Goal: Transaction & Acquisition: Book appointment/travel/reservation

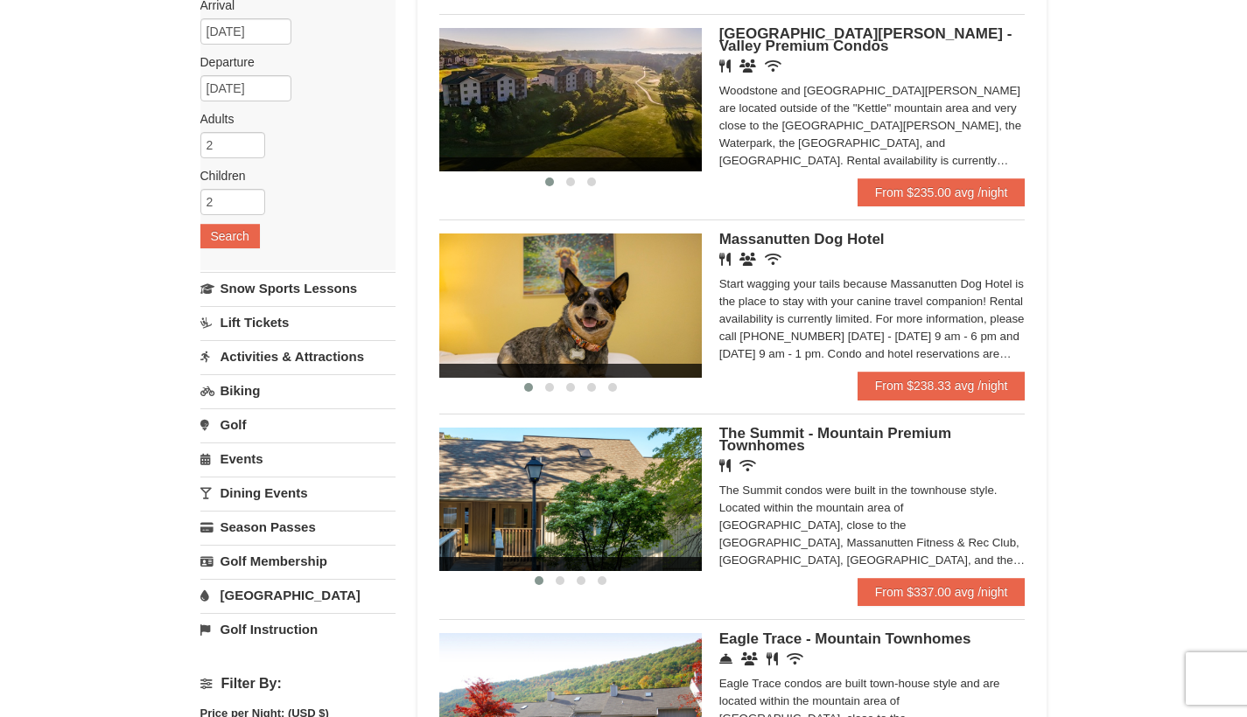
scroll to position [149, 0]
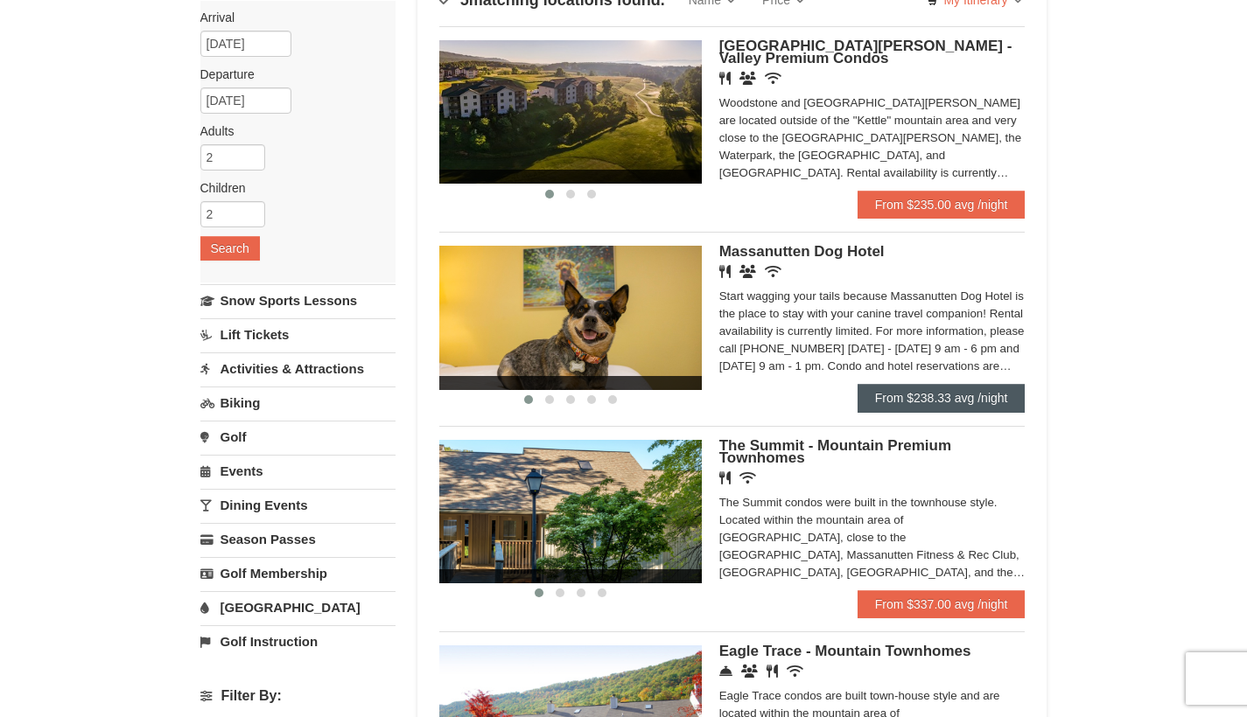
click at [934, 392] on link "From $238.33 avg /night" at bounding box center [941, 398] width 168 height 28
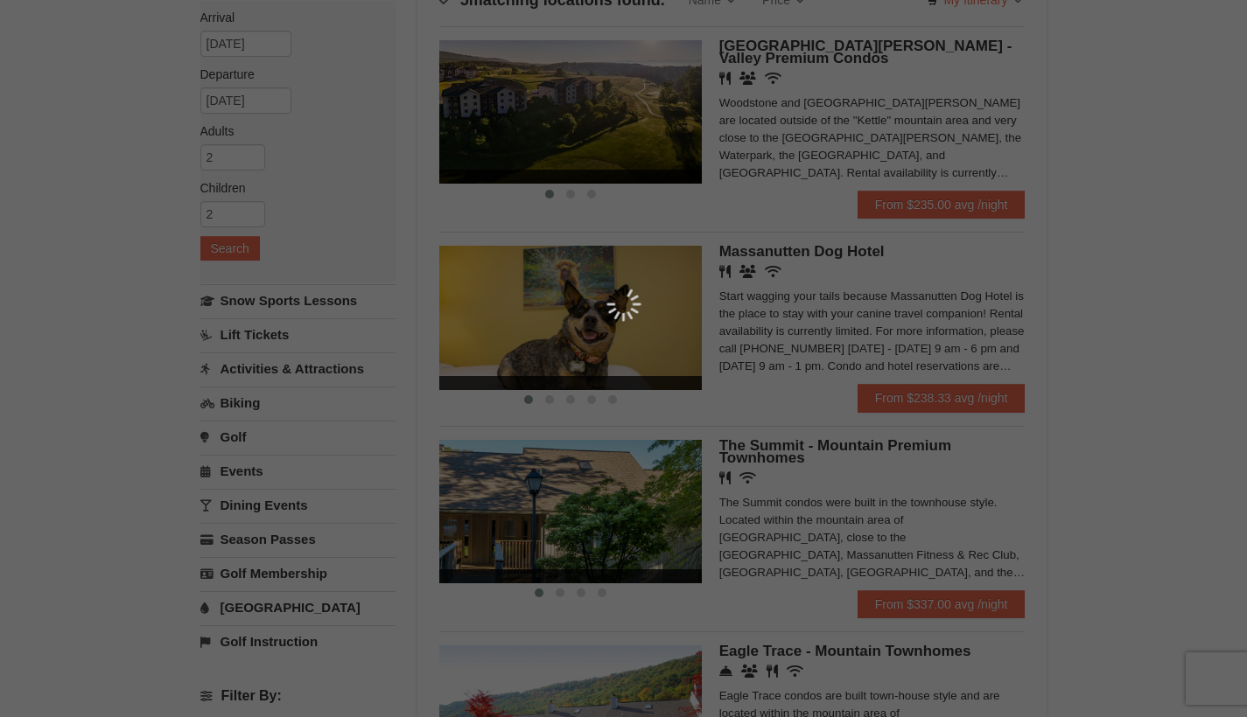
scroll to position [0, 0]
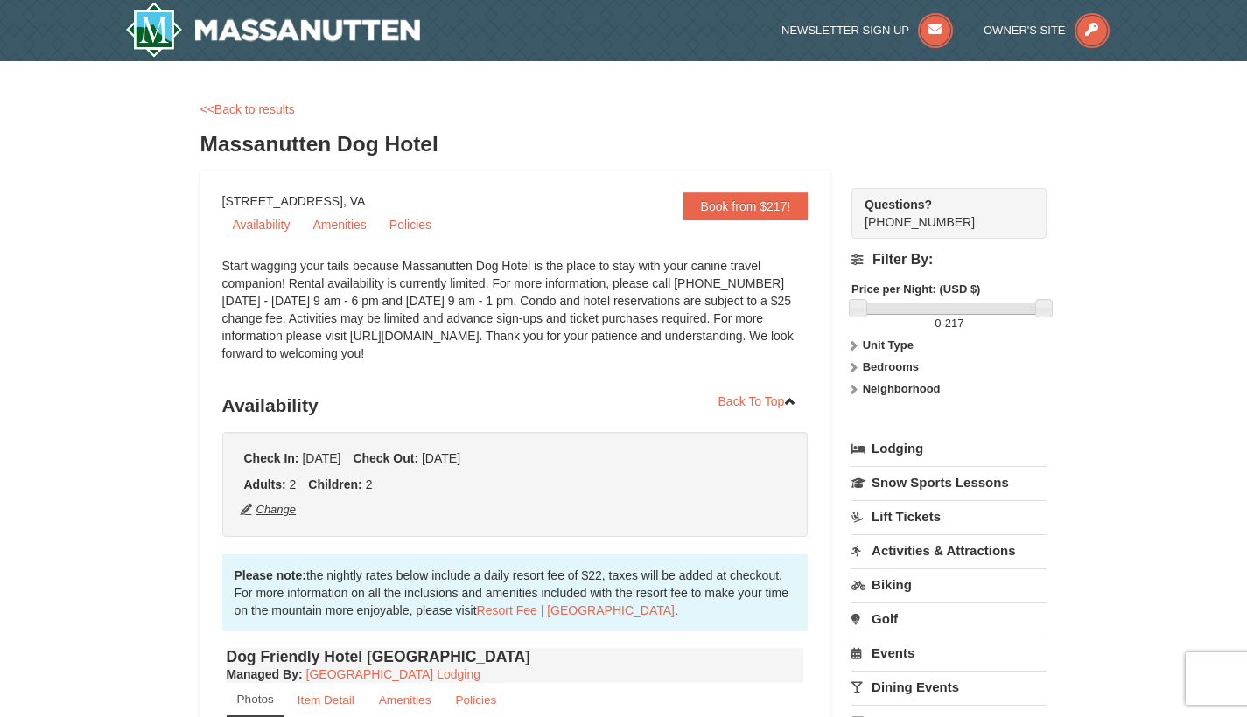
click at [291, 517] on button "Change" at bounding box center [269, 509] width 58 height 19
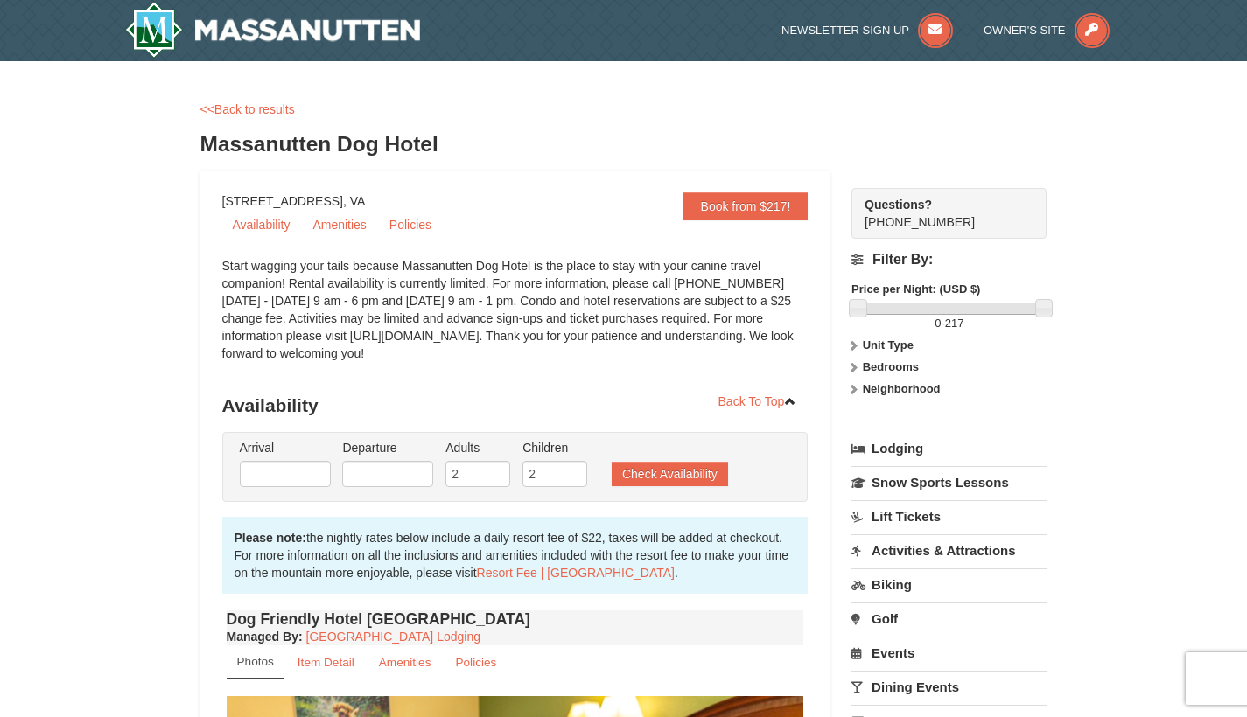
type input "[DATE]"
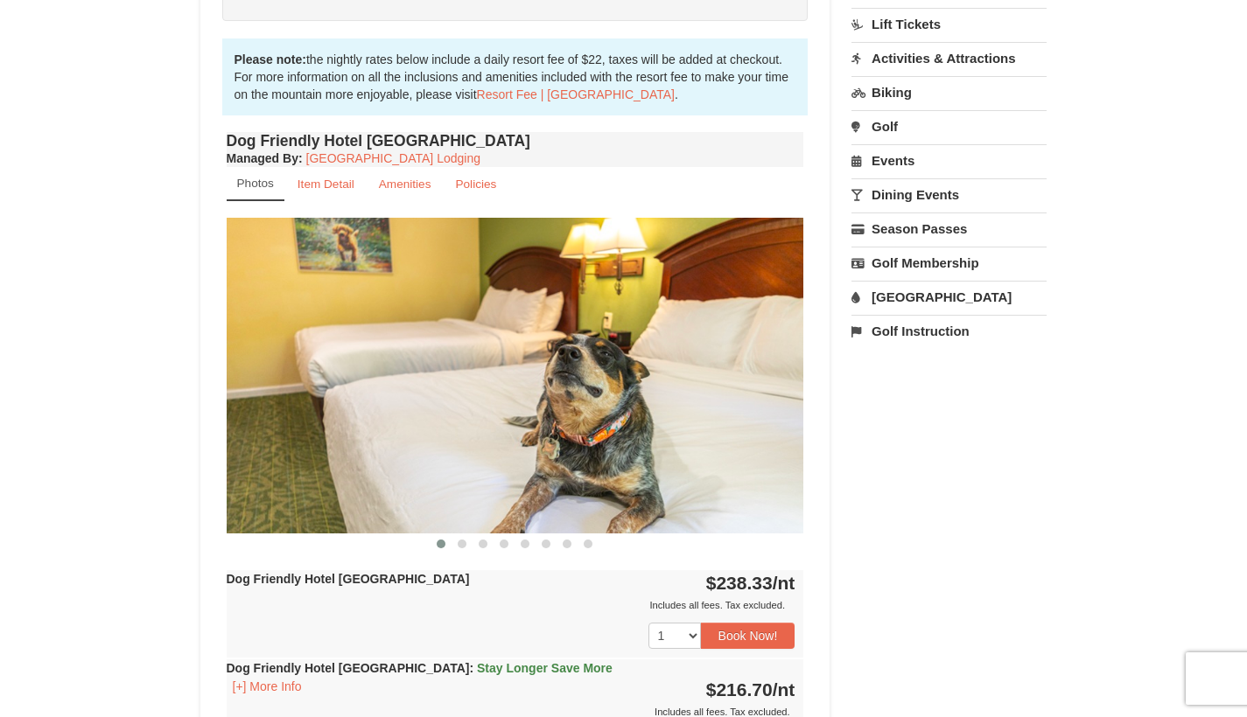
scroll to position [498, 0]
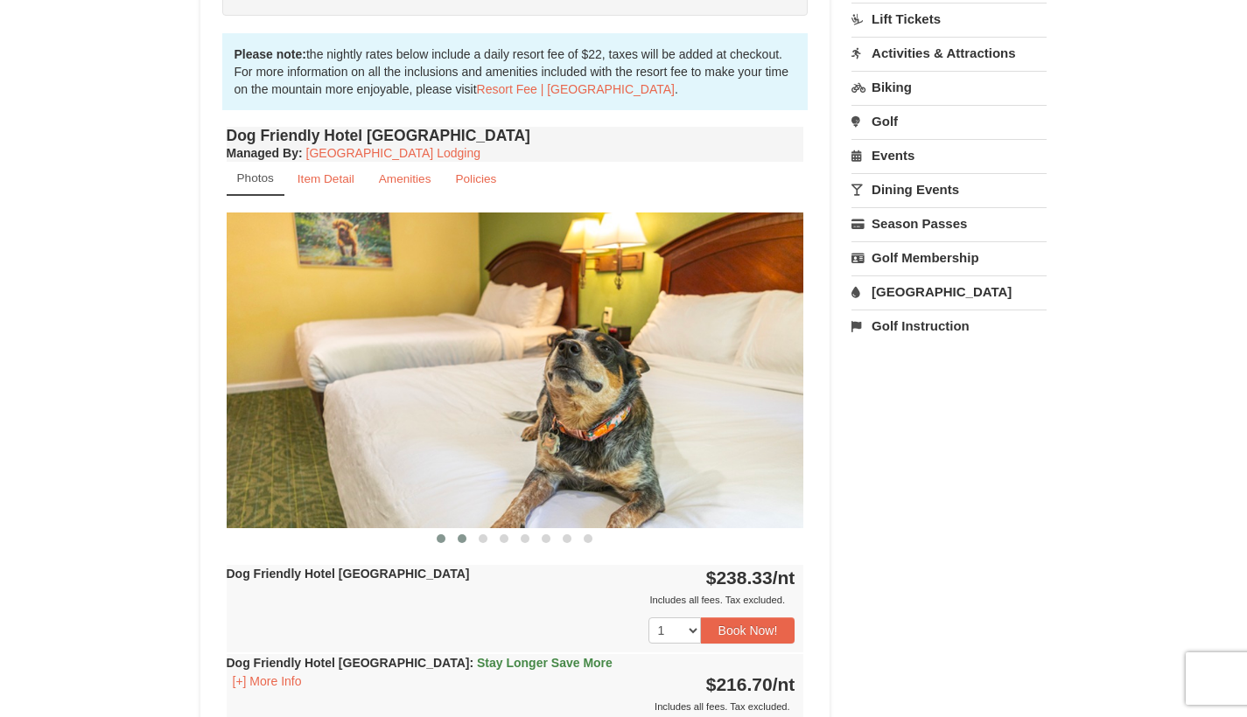
click at [458, 542] on button at bounding box center [461, 538] width 21 height 17
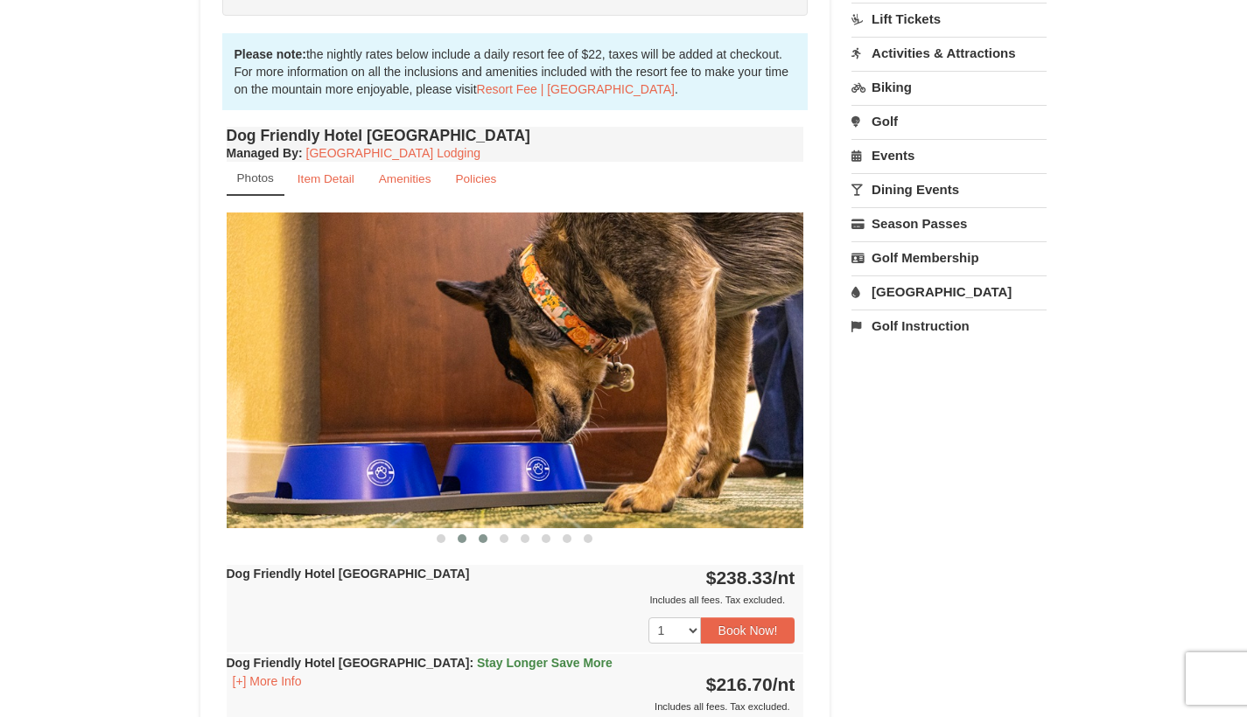
click at [485, 542] on span at bounding box center [483, 539] width 9 height 9
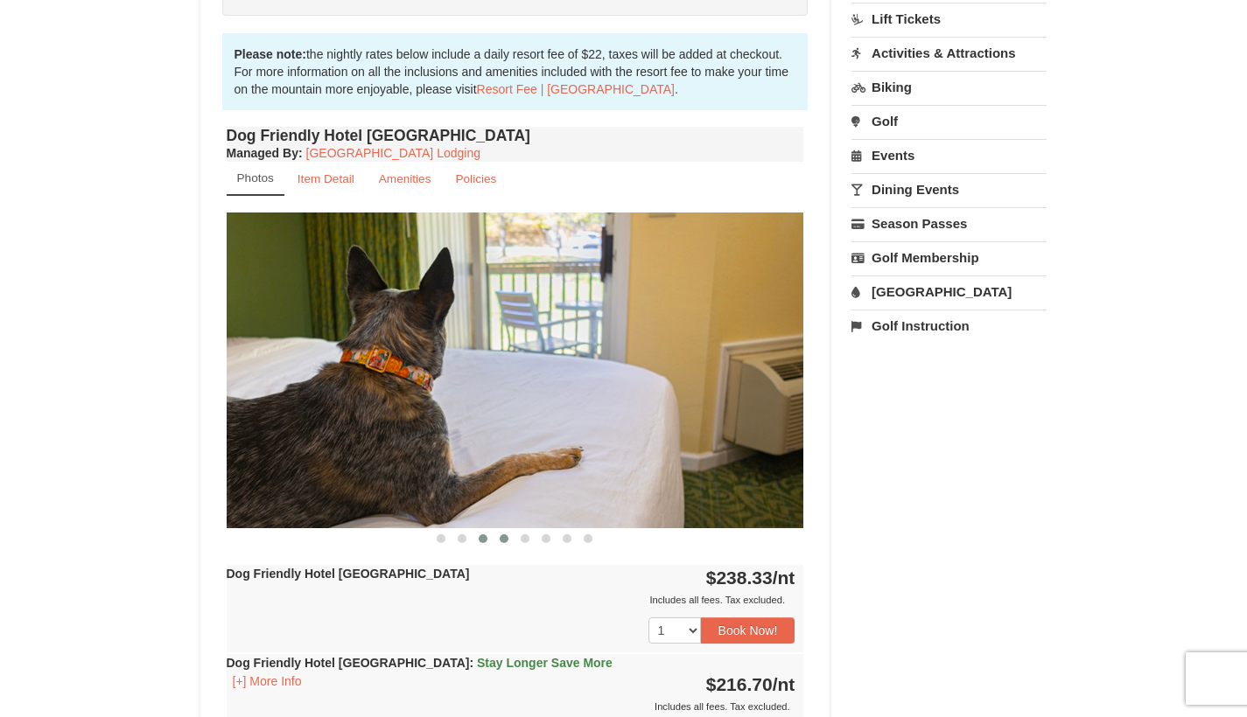
click at [503, 542] on span at bounding box center [504, 539] width 9 height 9
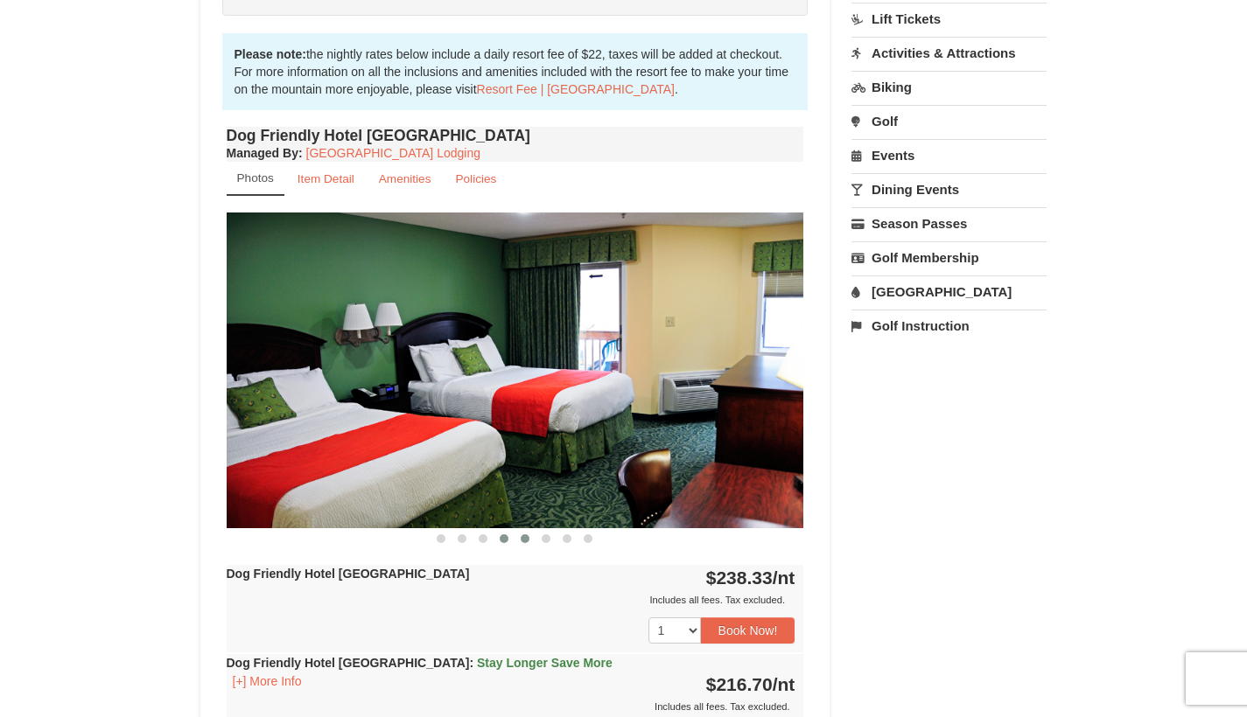
click at [529, 542] on button at bounding box center [524, 538] width 21 height 17
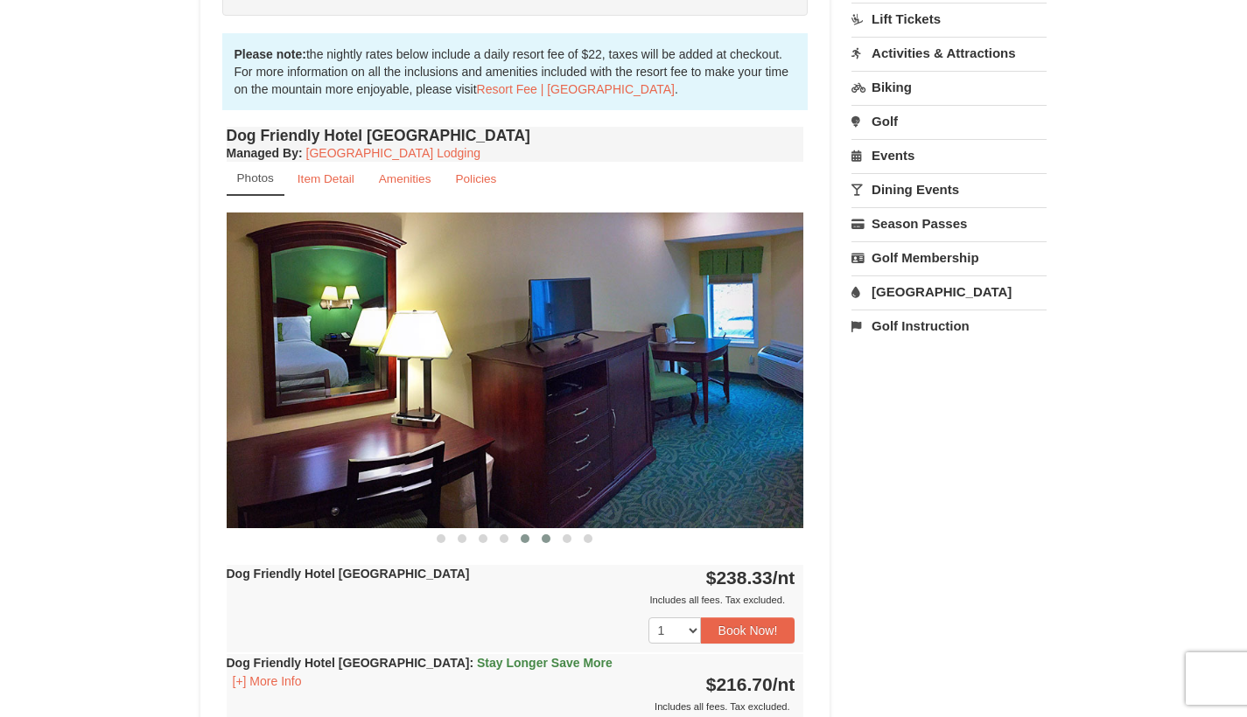
click at [545, 538] on span at bounding box center [546, 539] width 9 height 9
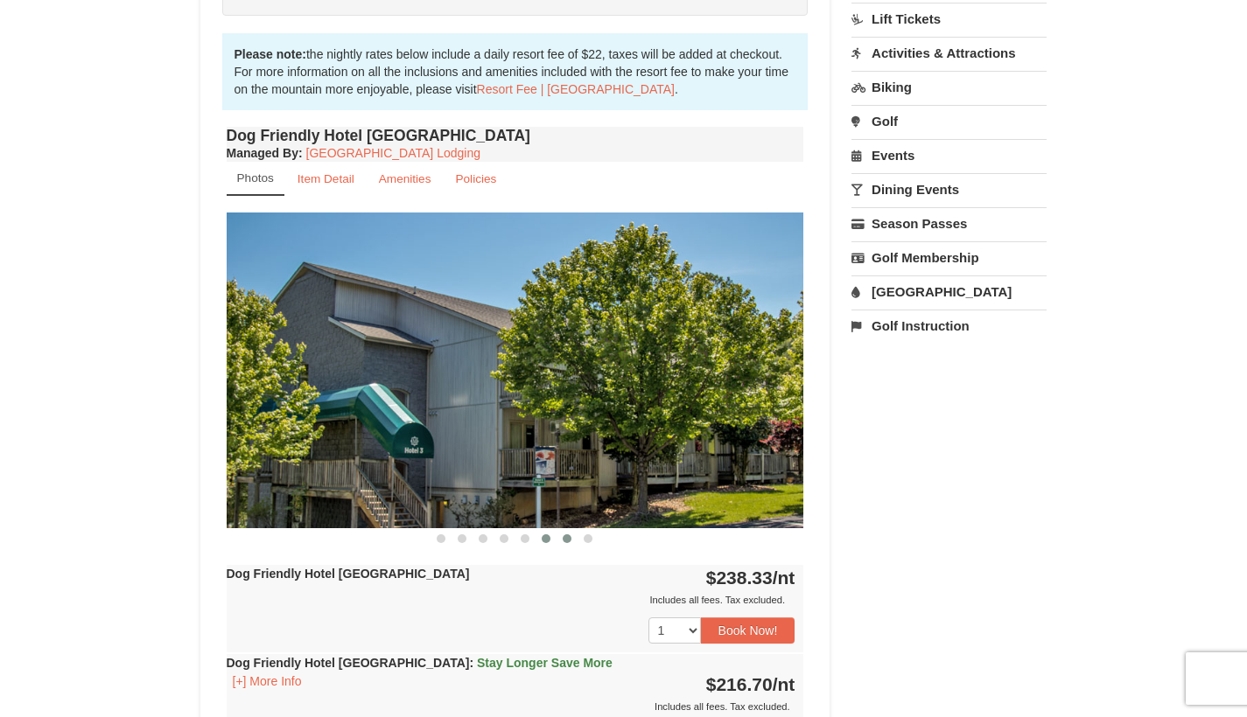
click at [570, 540] on span at bounding box center [567, 539] width 9 height 9
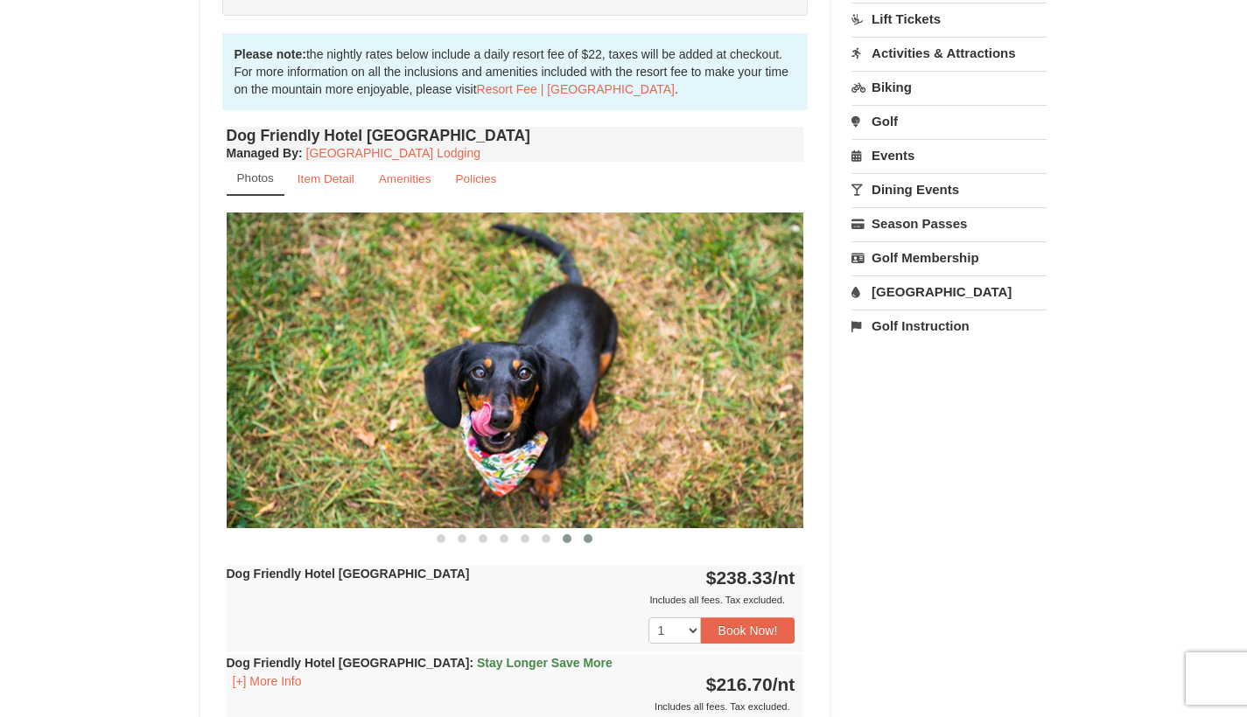
click at [591, 543] on button at bounding box center [587, 538] width 21 height 17
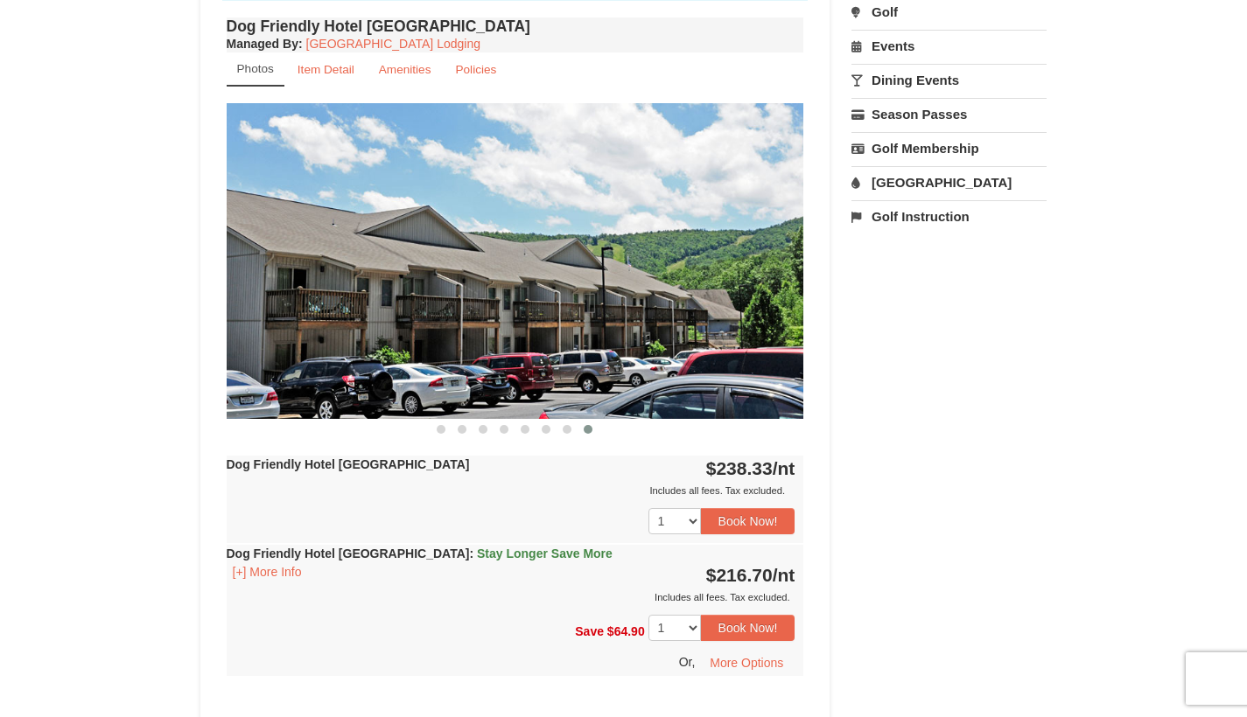
scroll to position [612, 0]
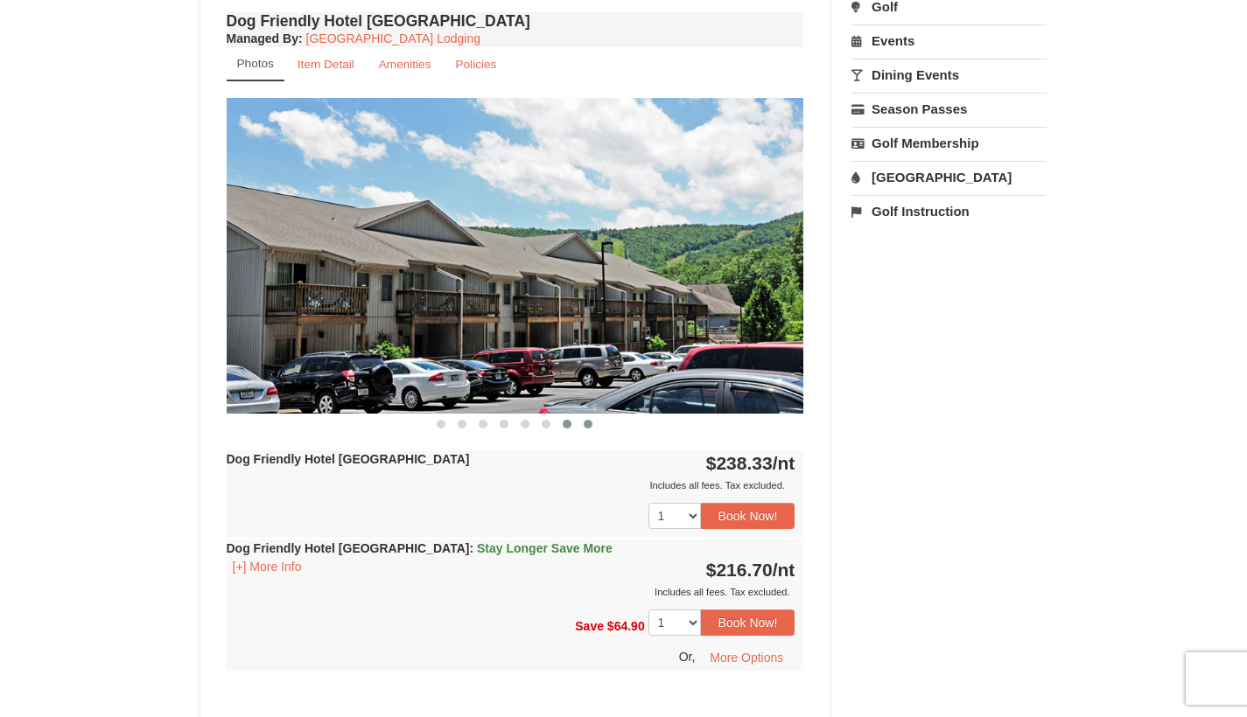
click at [572, 429] on button at bounding box center [566, 424] width 21 height 17
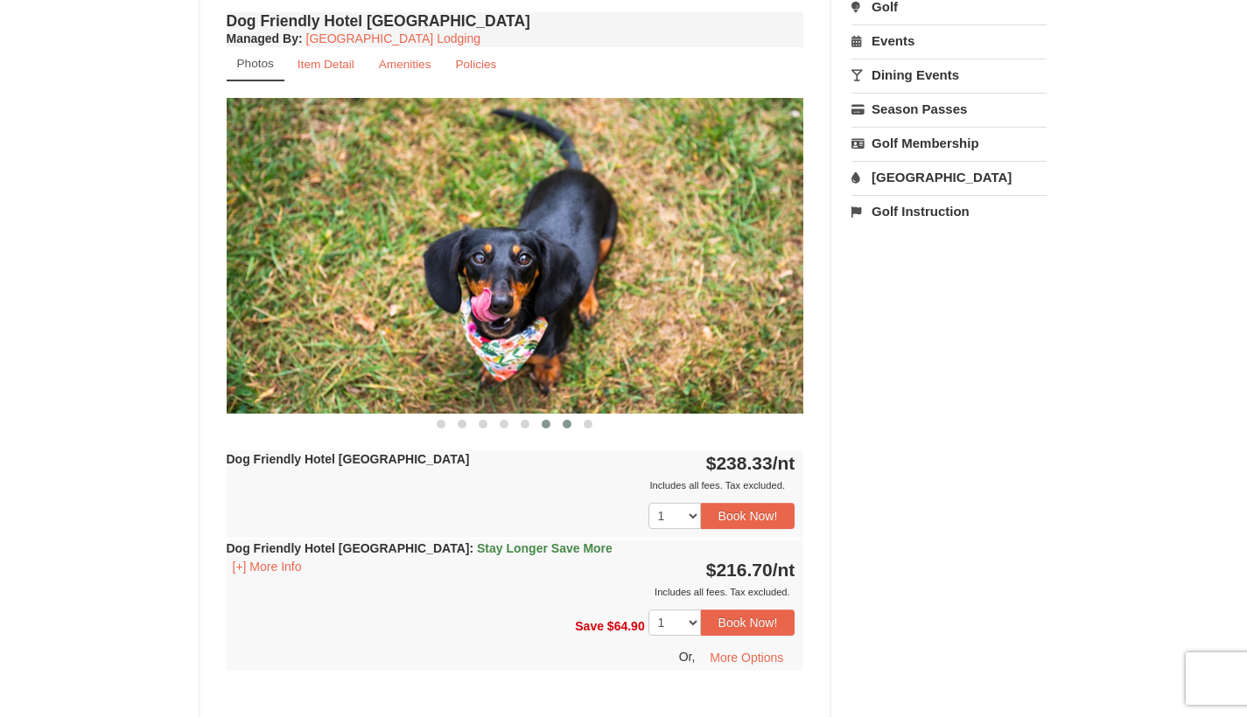
click at [544, 429] on button at bounding box center [545, 424] width 21 height 17
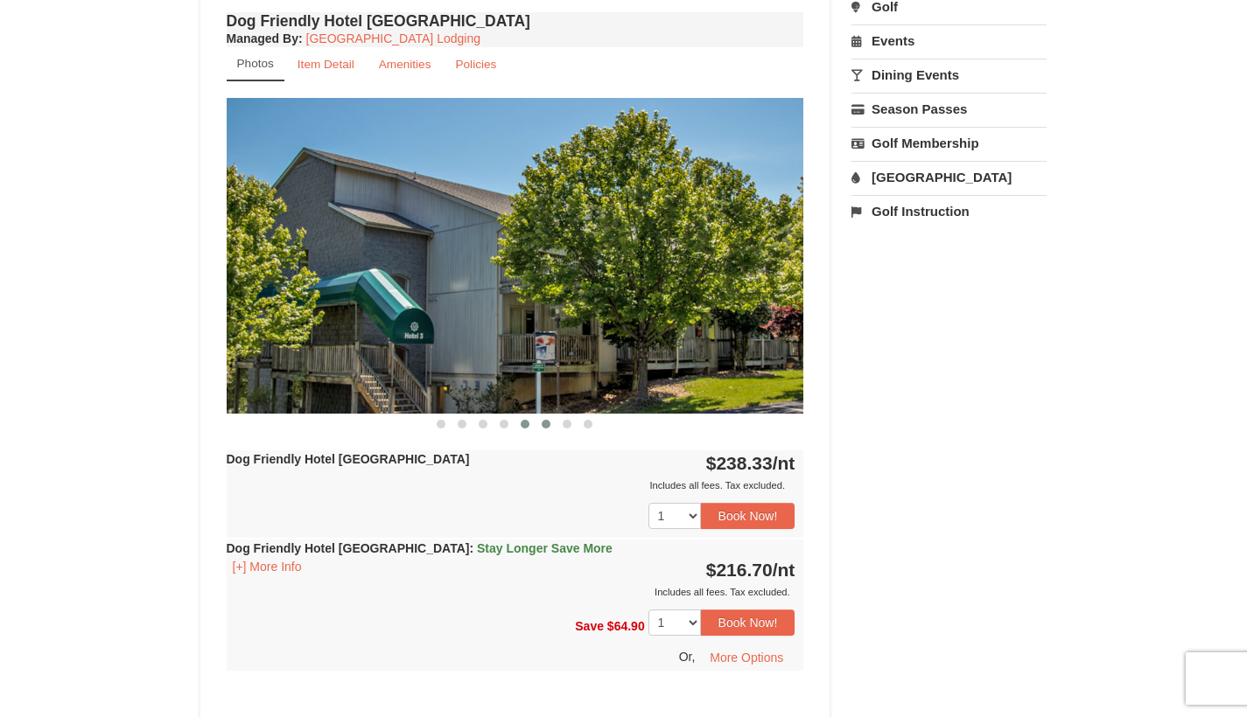
click at [523, 426] on span at bounding box center [525, 424] width 9 height 9
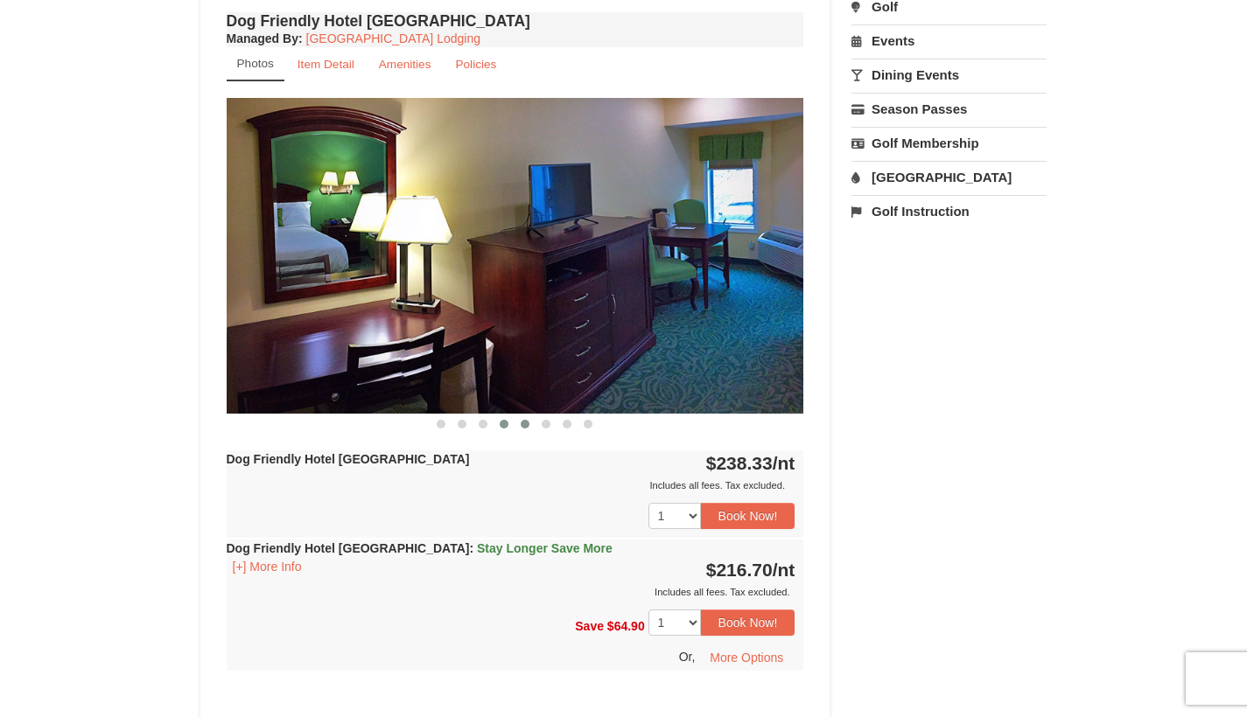
click at [499, 426] on button at bounding box center [503, 424] width 21 height 17
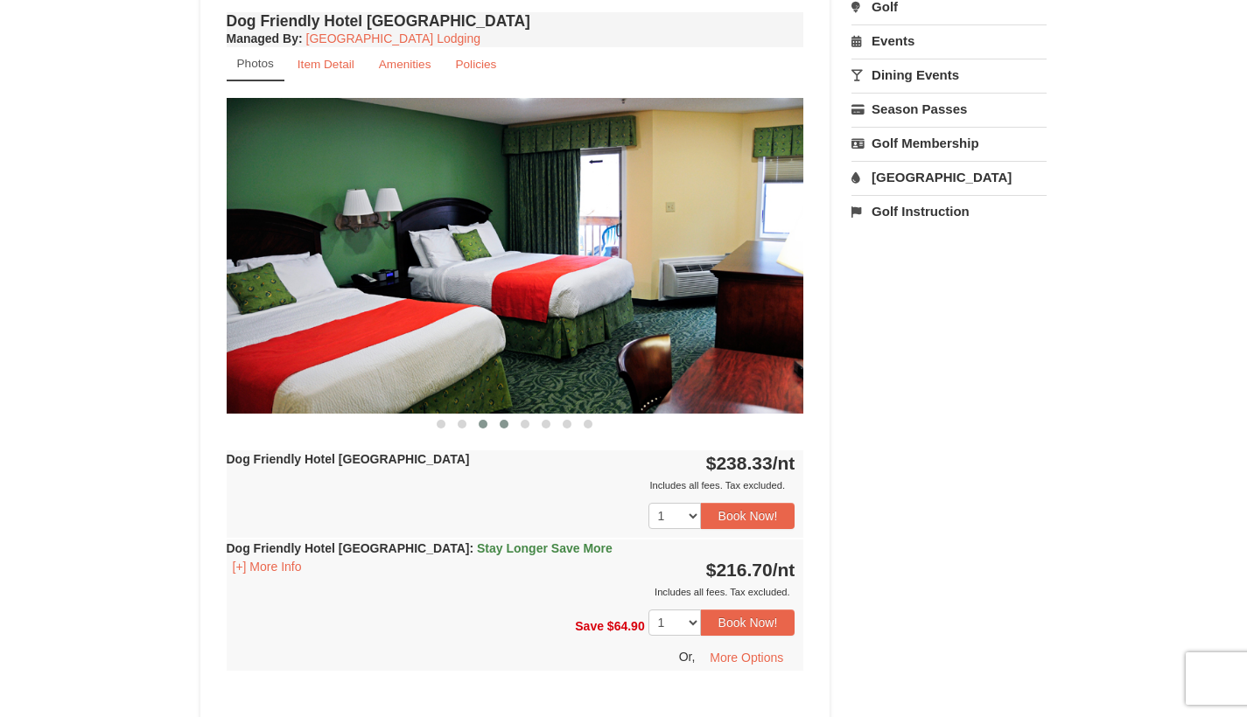
click at [486, 426] on span at bounding box center [483, 424] width 9 height 9
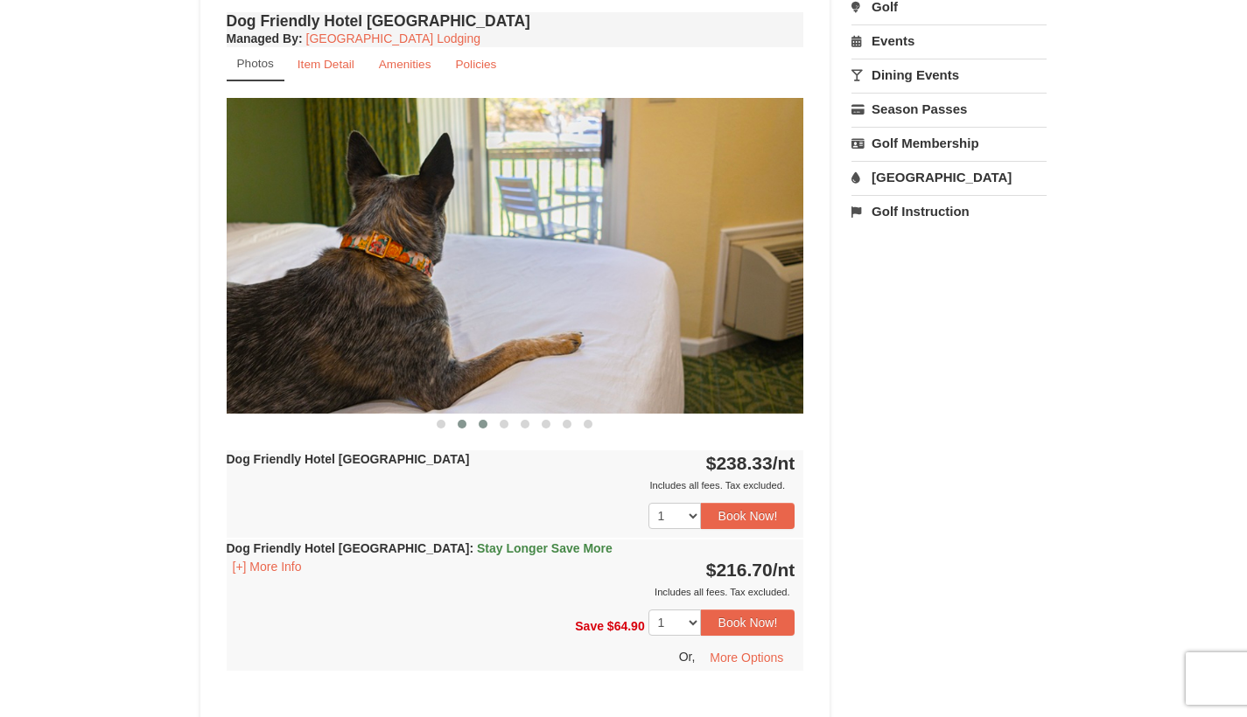
click at [465, 425] on span at bounding box center [462, 424] width 9 height 9
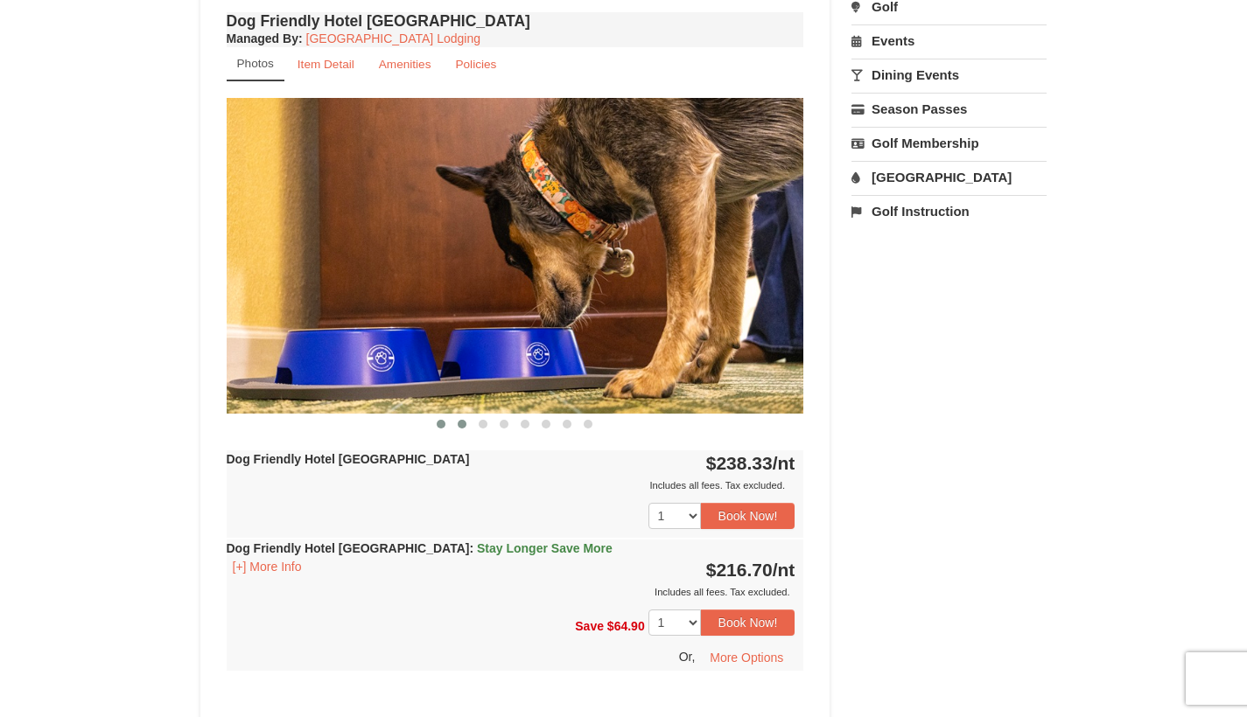
click at [442, 429] on button at bounding box center [440, 424] width 21 height 17
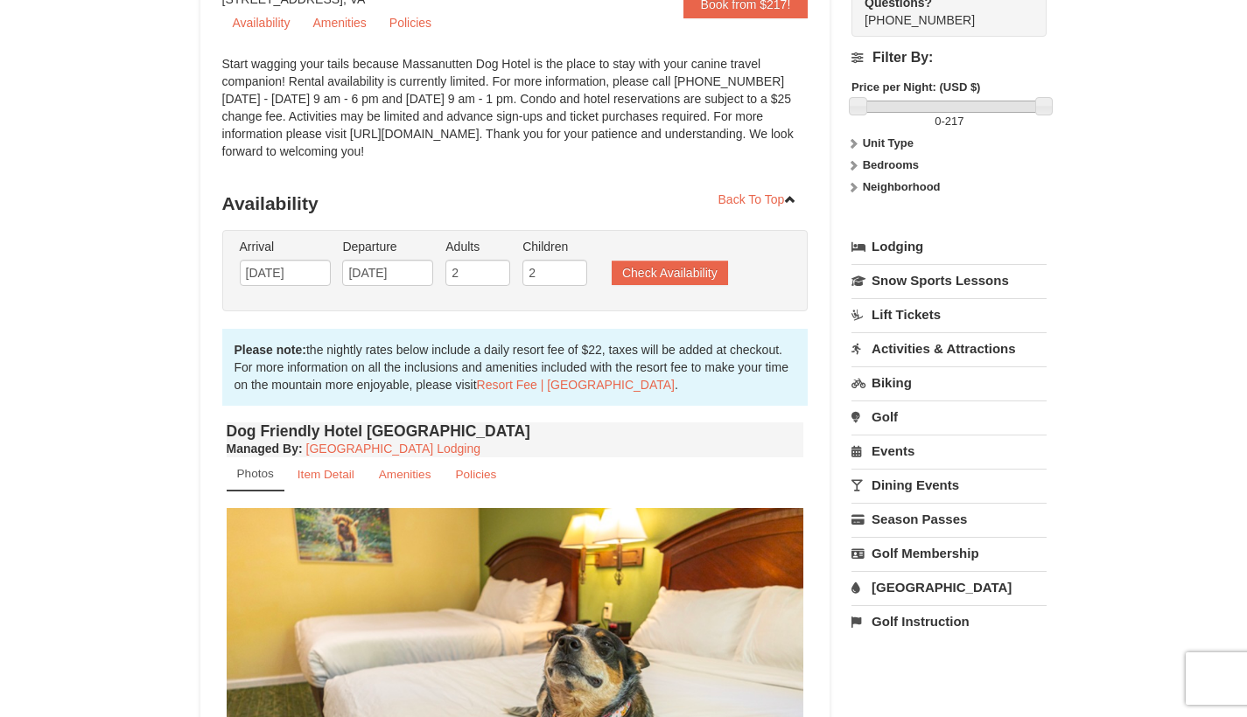
scroll to position [24, 0]
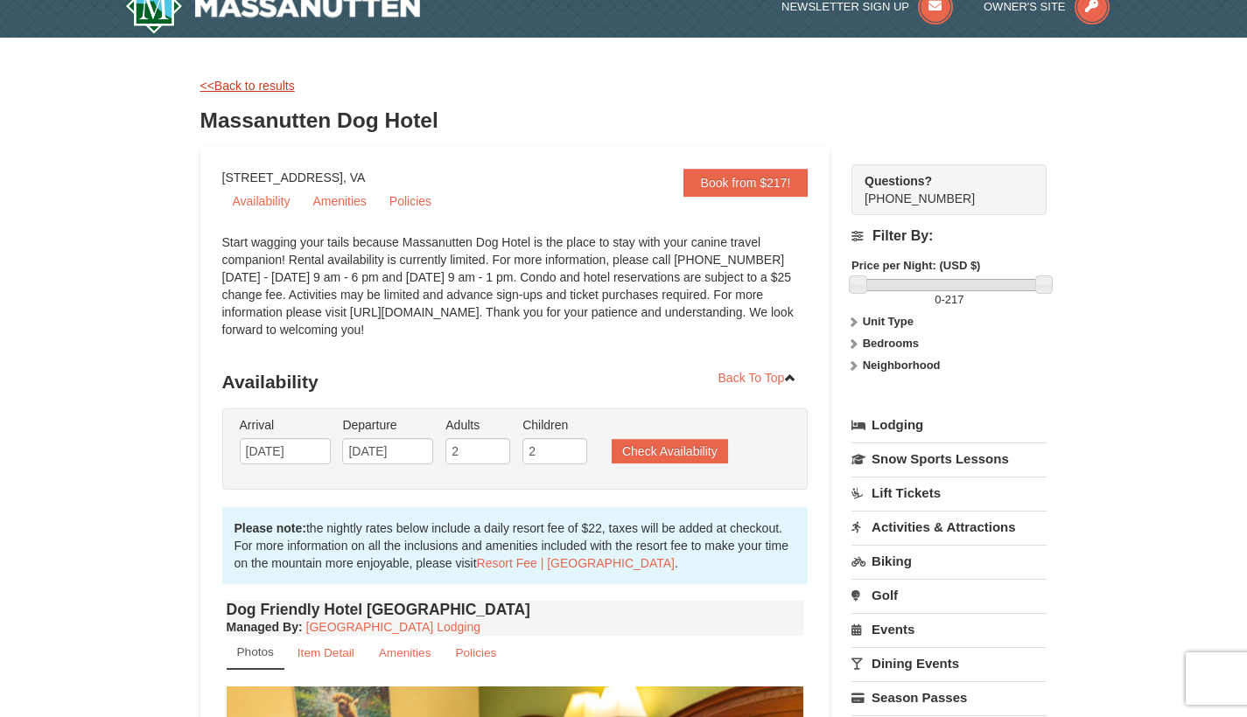
click at [223, 80] on link "<<Back to results" at bounding box center [247, 86] width 94 height 14
